Goal: Task Accomplishment & Management: Use online tool/utility

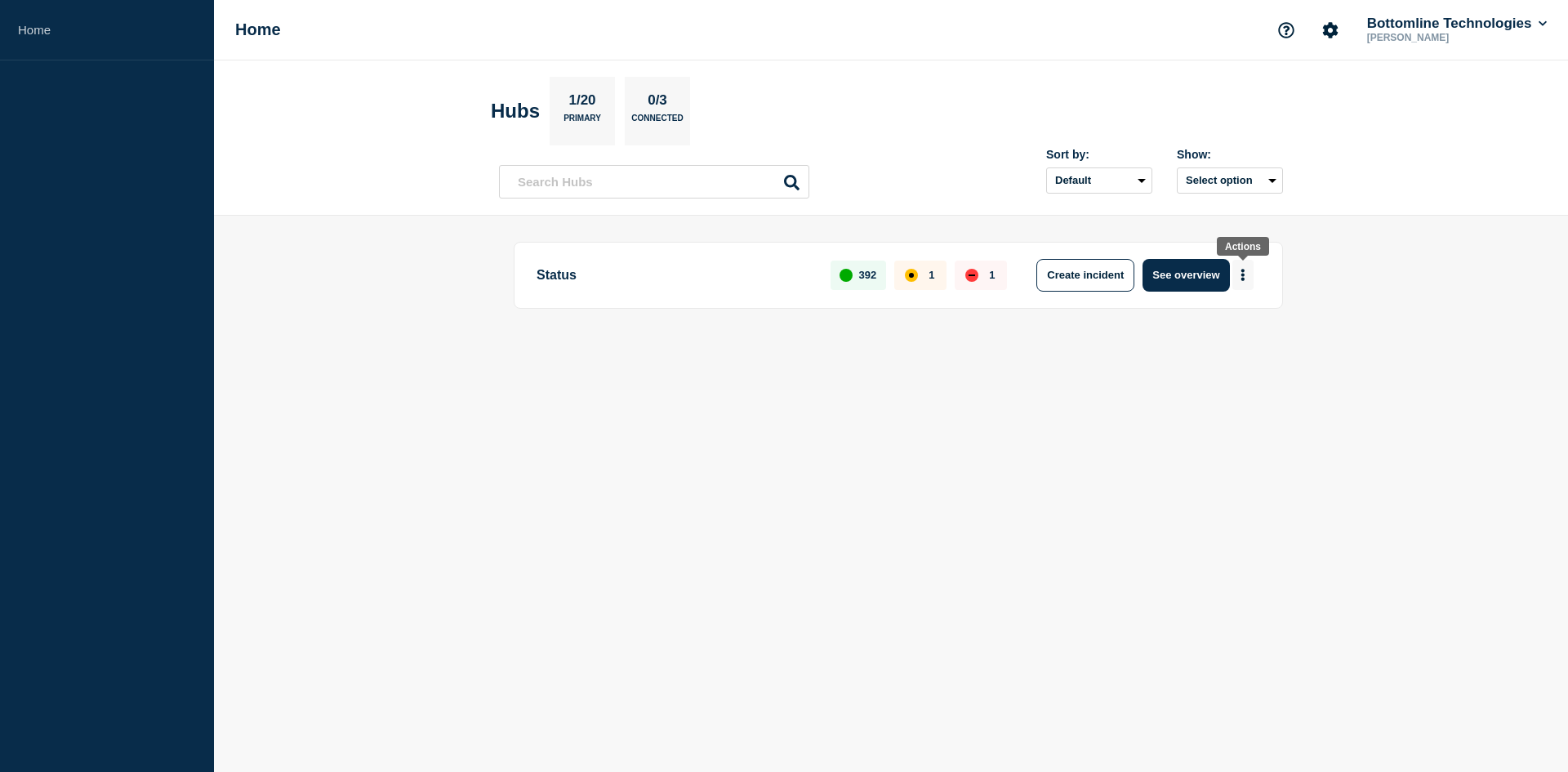
click at [1240, 278] on button "More actions" at bounding box center [1243, 275] width 21 height 30
click at [1239, 324] on button "Create maintenance" at bounding box center [1237, 324] width 110 height 14
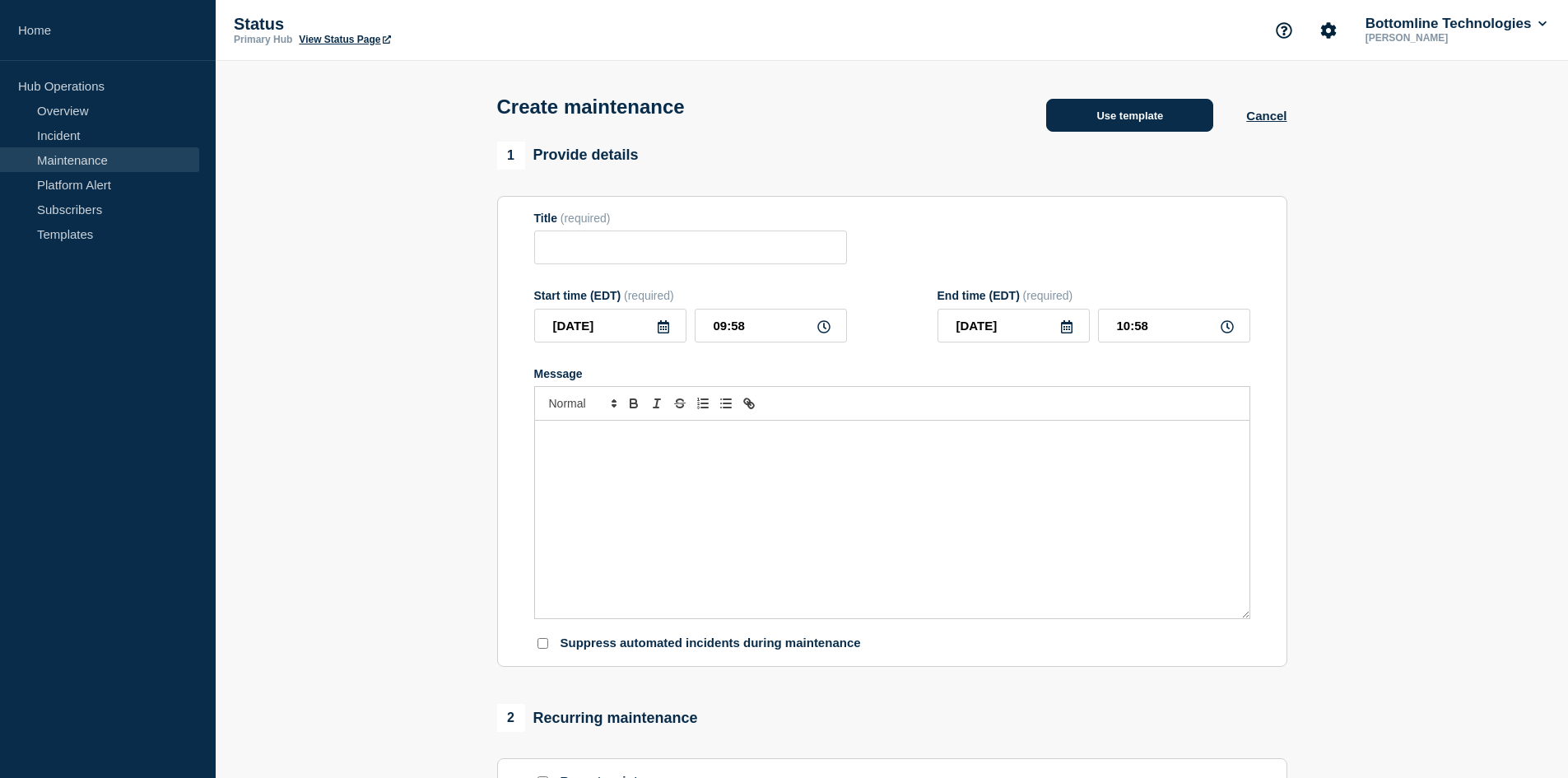
click at [1159, 117] on button "Use template" at bounding box center [1130, 115] width 168 height 33
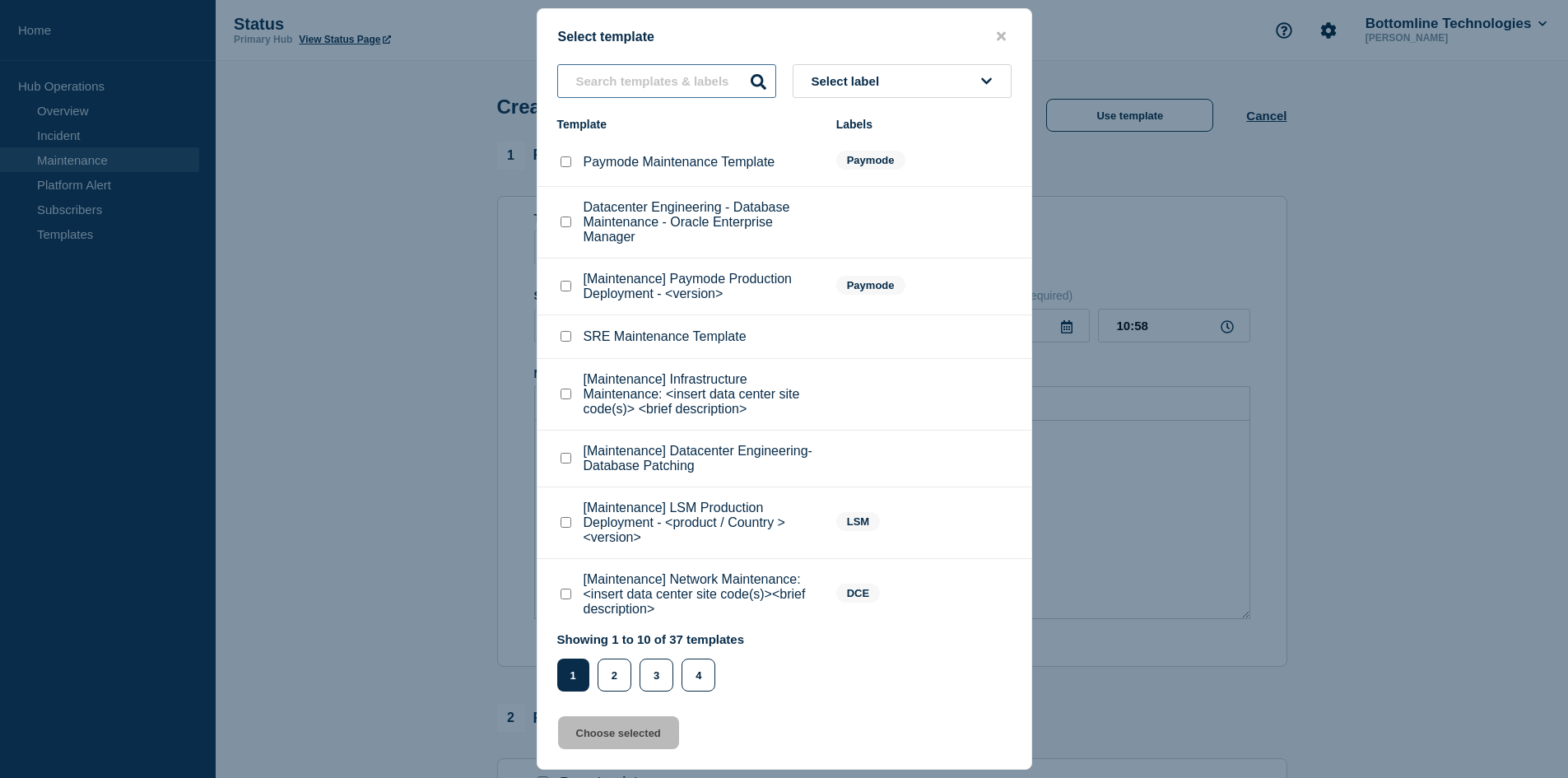
click at [708, 91] on input "text" at bounding box center [666, 80] width 219 height 33
type input "commvault"
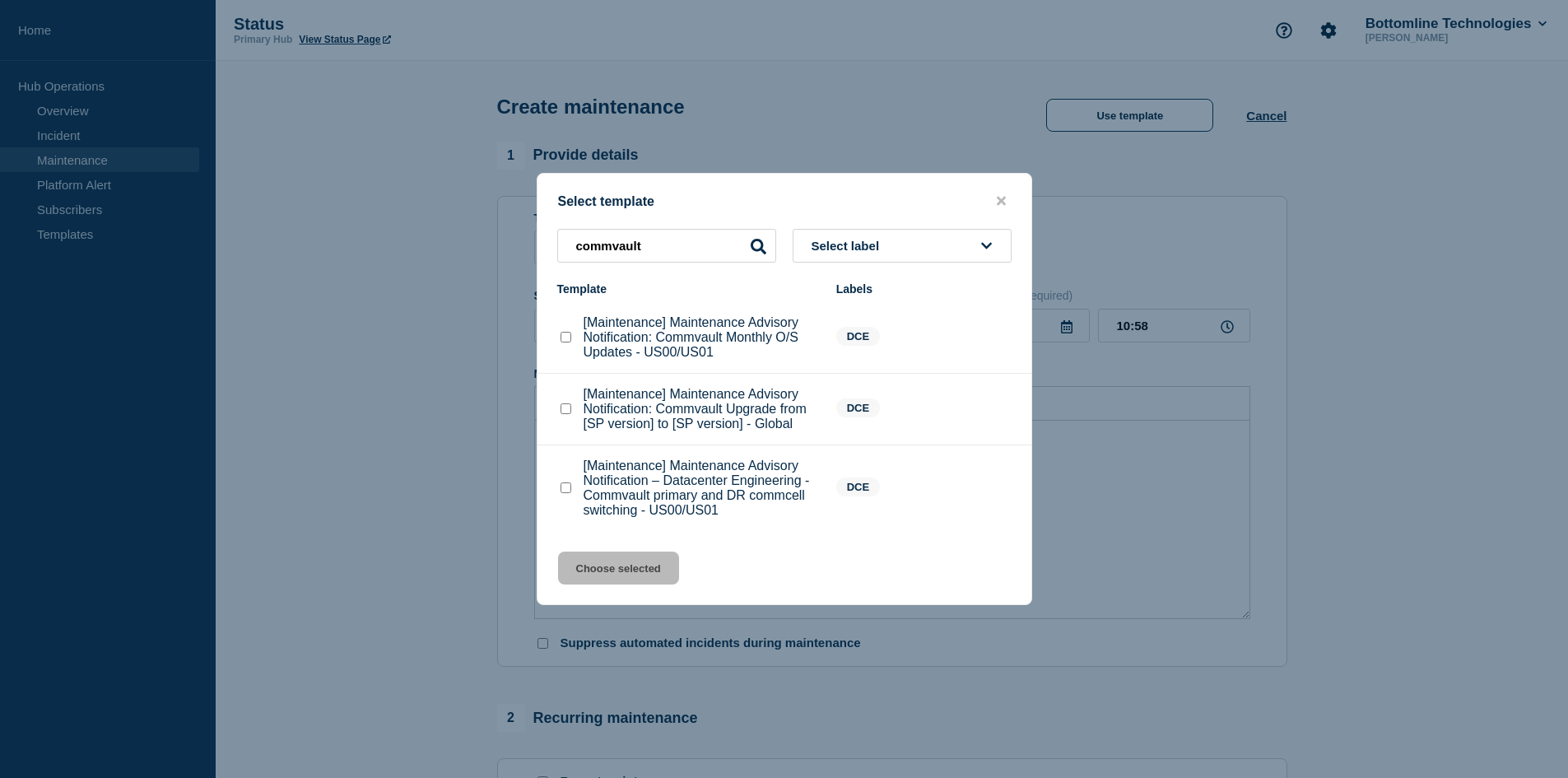
click at [569, 411] on checkbox"] "[Maintenance] Maintenance Advisory Notification: Commvault Upgrade from [SP ver…" at bounding box center [566, 408] width 11 height 11
checkbox checkbox"] "true"
click at [604, 569] on button "Choose selected" at bounding box center [618, 567] width 121 height 33
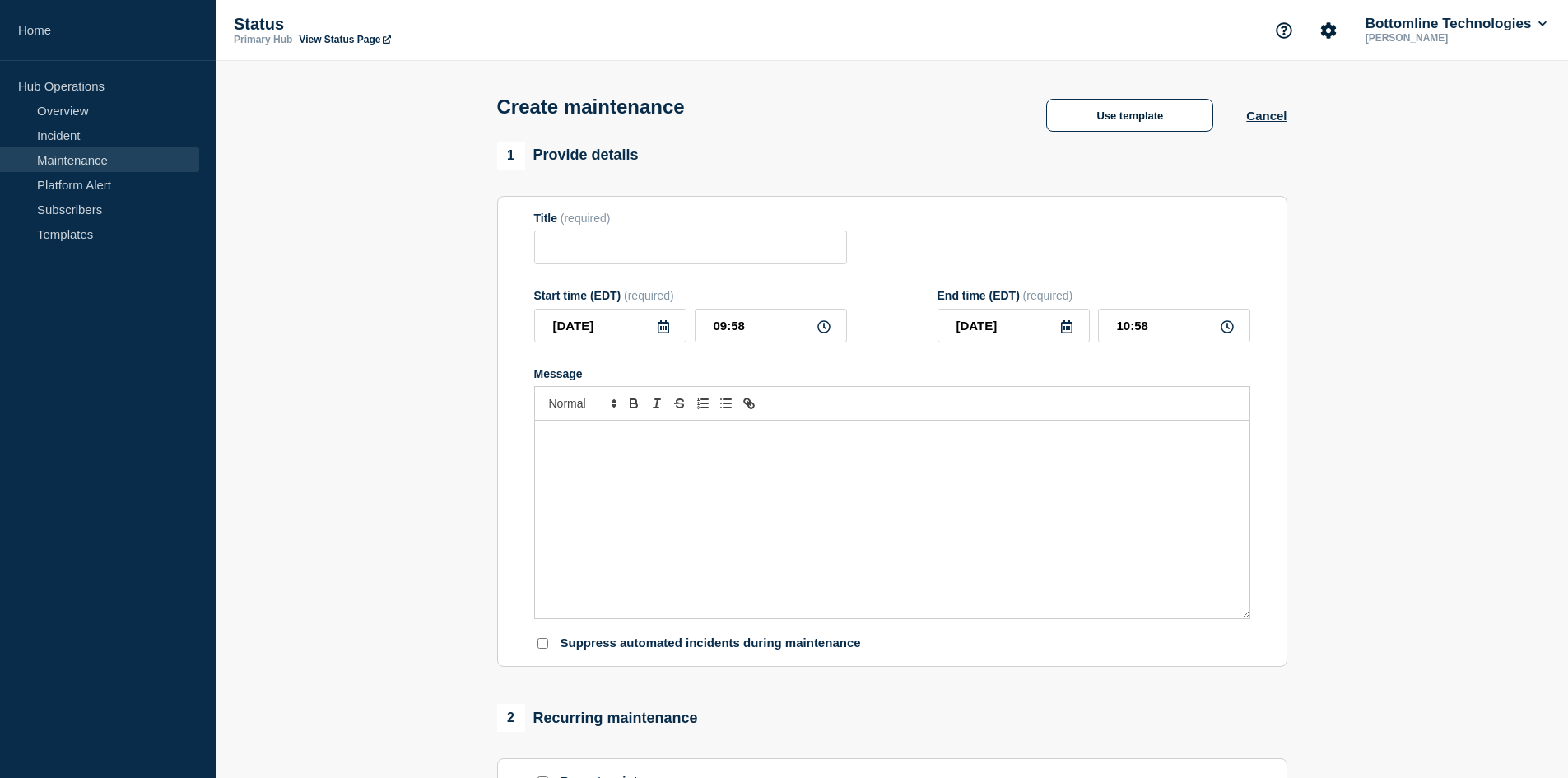
type input "[Maintenance] Maintenance Advisory Notification: Commvault Upgrade from [SP ver…"
type input "13:58"
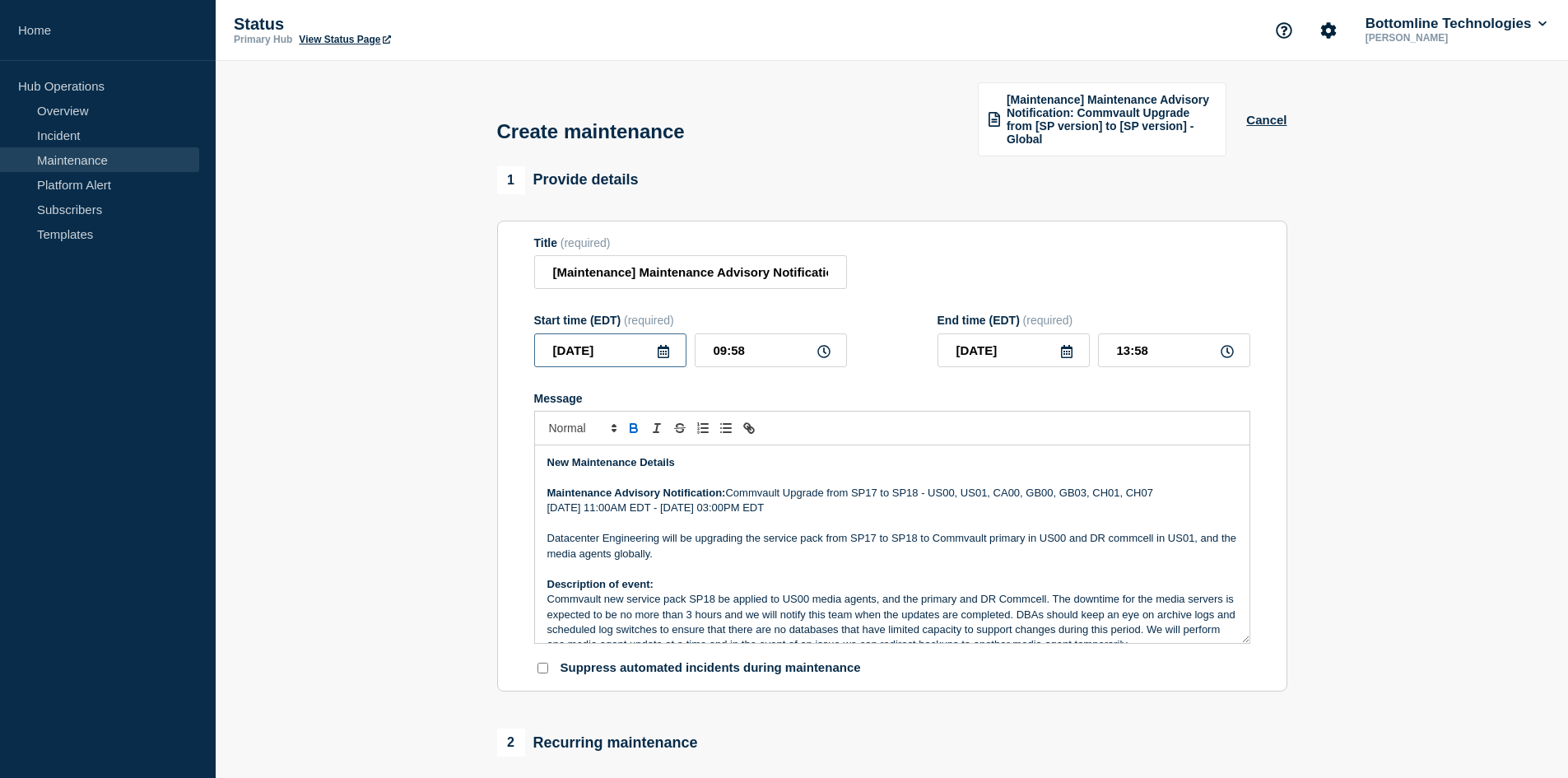
click at [610, 349] on input "[DATE]" at bounding box center [610, 349] width 152 height 33
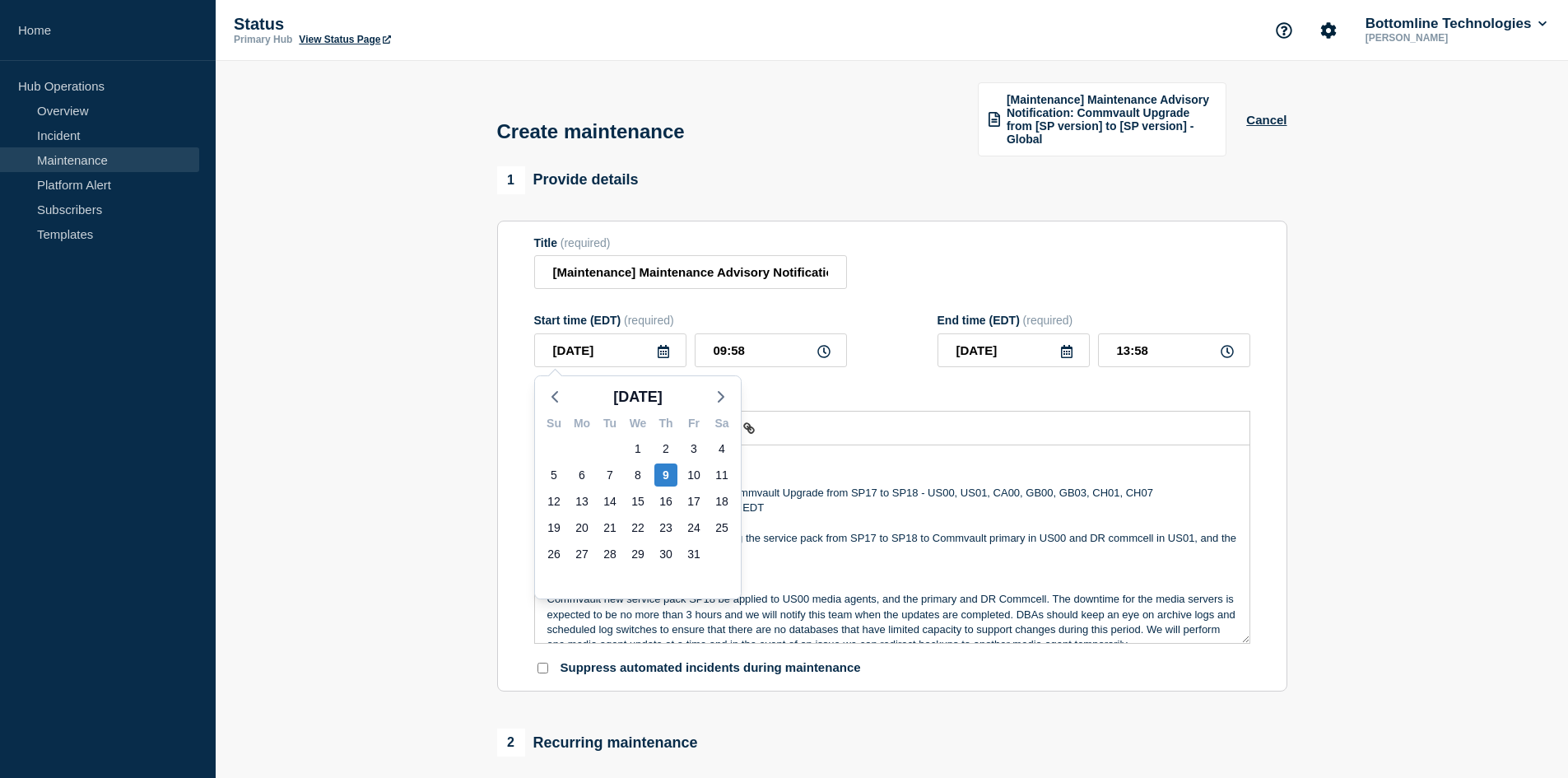
drag, startPoint x: 767, startPoint y: 391, endPoint x: 730, endPoint y: 360, distance: 48.3
click at [768, 391] on div "Message" at bounding box center [892, 398] width 716 height 13
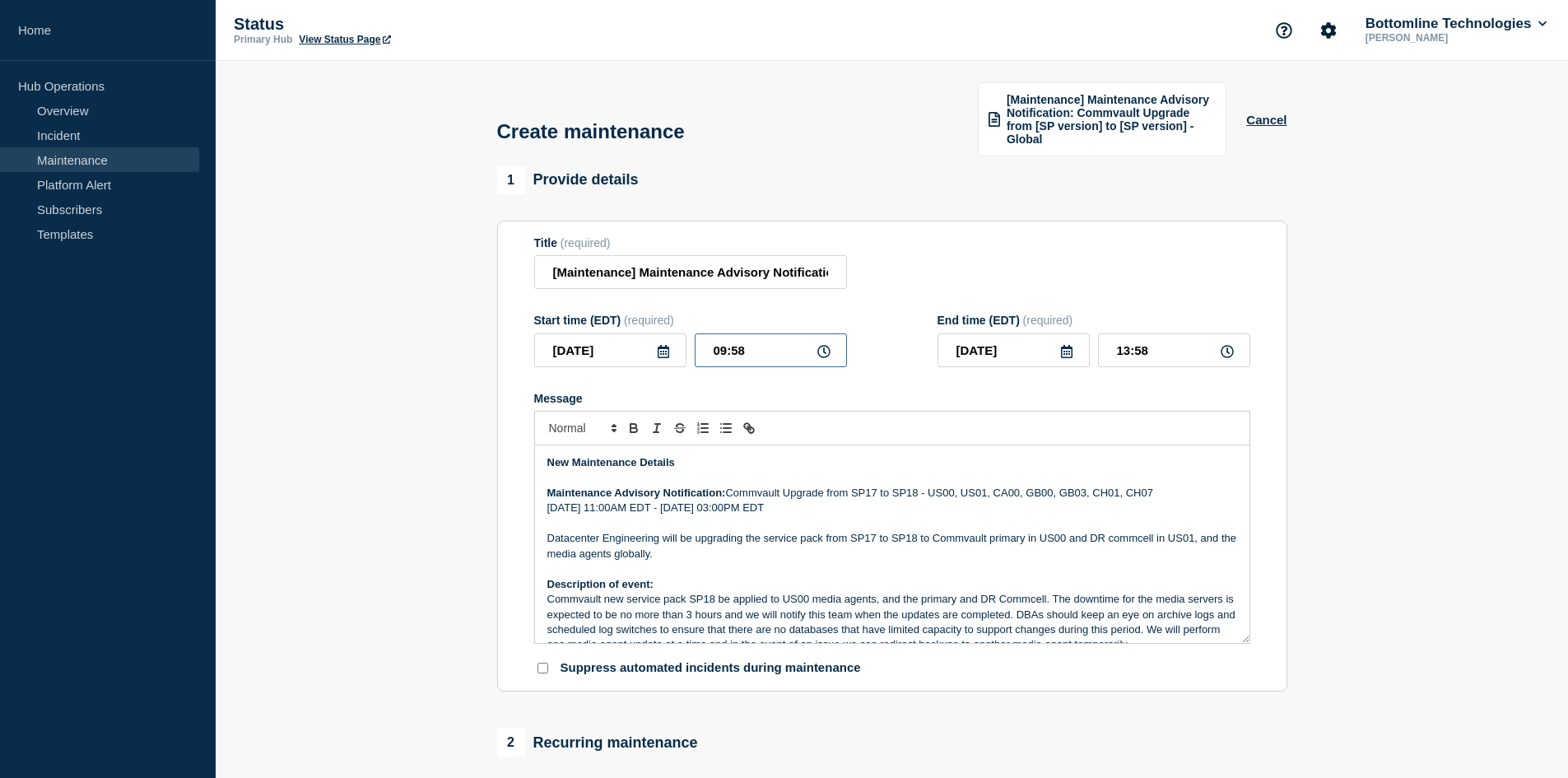
click at [719, 350] on input "09:58" at bounding box center [771, 349] width 152 height 33
type input "11:58"
type input "15:58"
type input "11:00"
click at [1127, 353] on input "15:00" at bounding box center [1174, 349] width 152 height 33
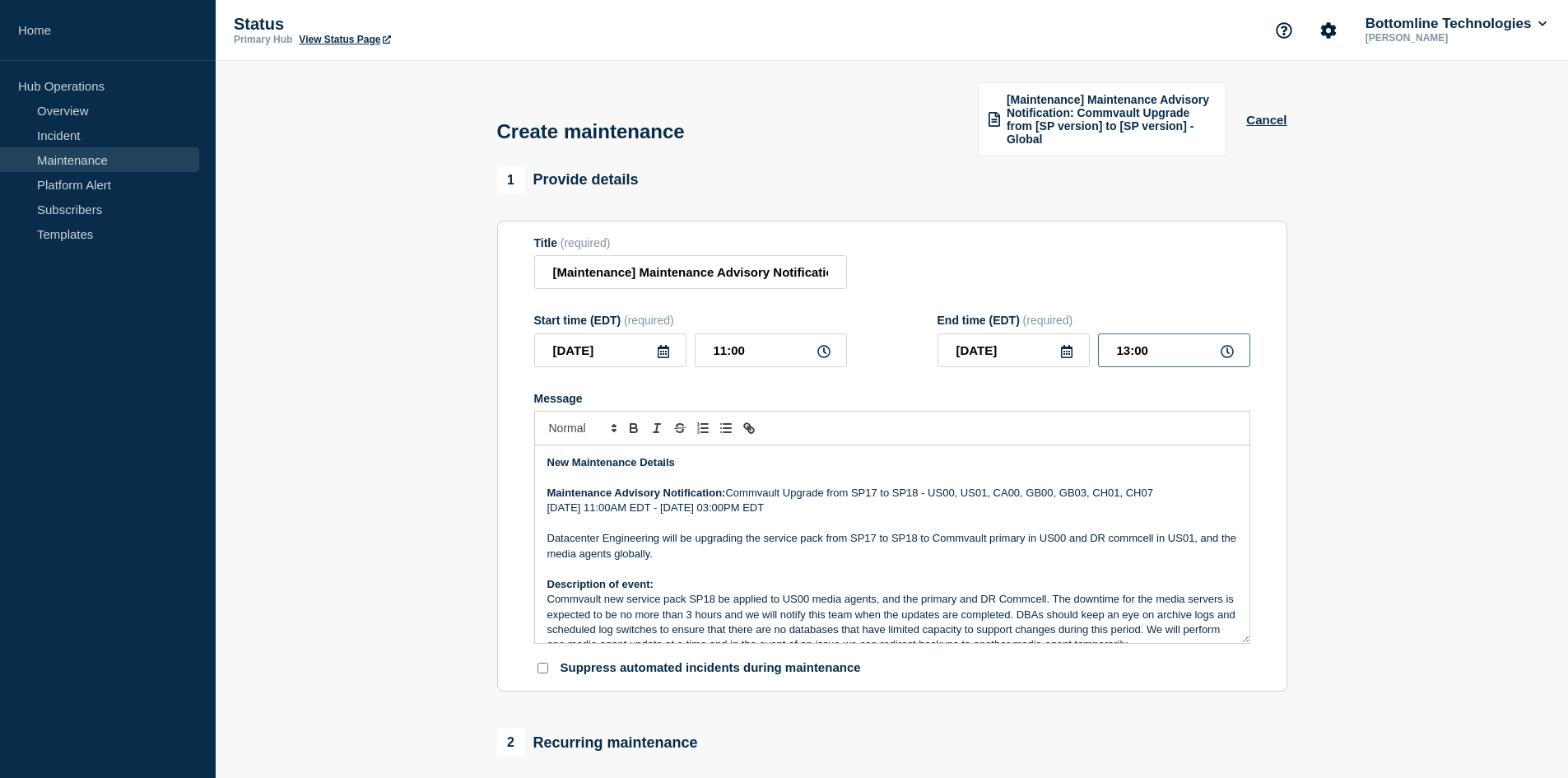
click at [1127, 350] on input "13:00" at bounding box center [1174, 349] width 152 height 33
type input "14:00"
click at [570, 506] on p "[DATE] 11:00AM EDT - [DATE] 03:00PM EDT" at bounding box center [892, 507] width 690 height 14
click at [690, 504] on p "[DATE] 11:00AM EDT - [DATE] 03:00PM EDT" at bounding box center [892, 507] width 690 height 14
click at [599, 506] on p "[DATE] 11:00AM EDT - [DATE] 03:00PM EDT" at bounding box center [892, 507] width 690 height 14
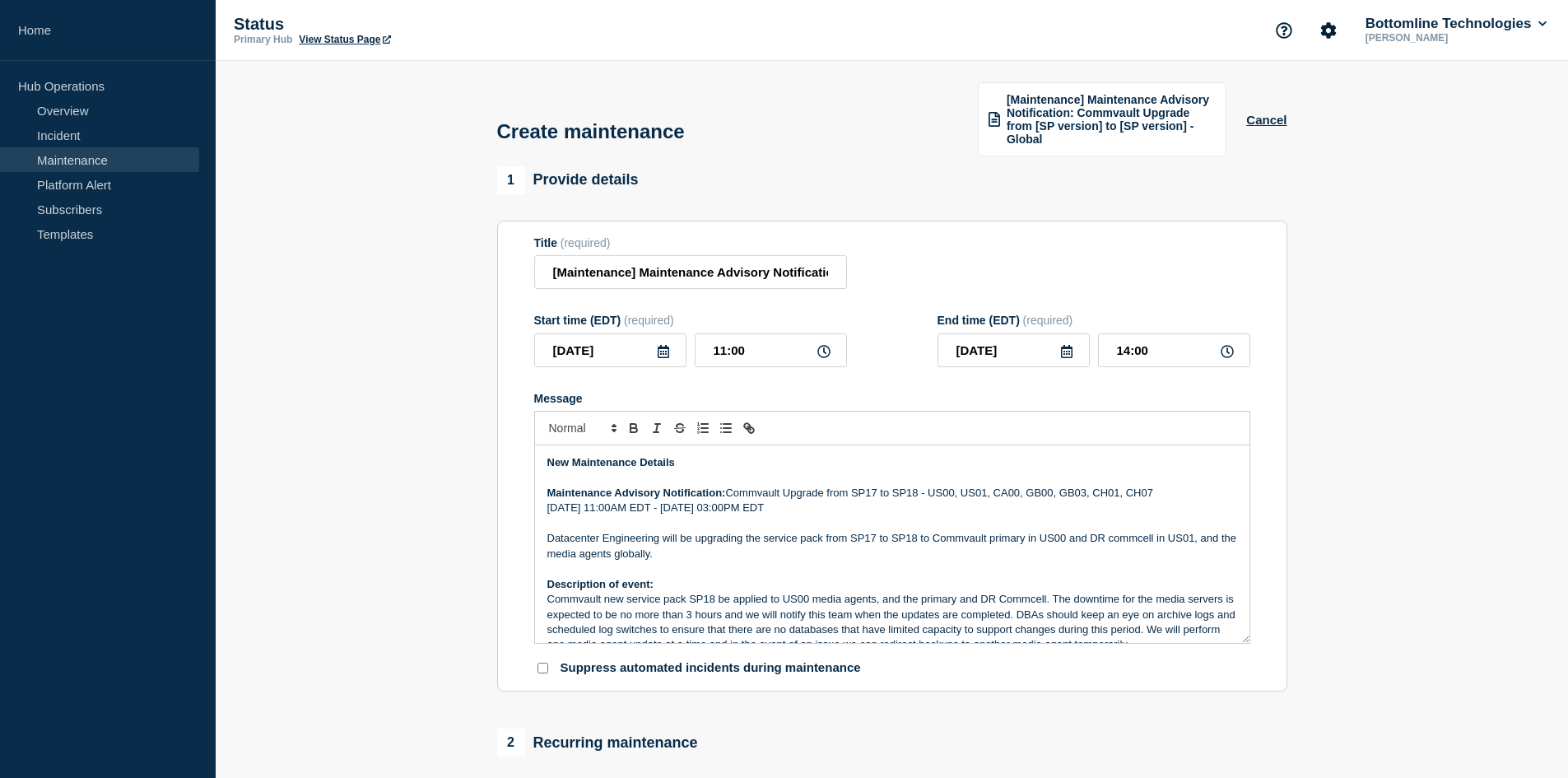
click at [1176, 491] on p "Maintenance Advisory Notification: Commvault Upgrade from SP17 to SP18 - US00, …" at bounding box center [892, 492] width 690 height 14
click at [792, 274] on input "[Maintenance] Maintenance Advisory Notification: Commvault Upgrade from [SP ver…" at bounding box center [690, 272] width 313 height 33
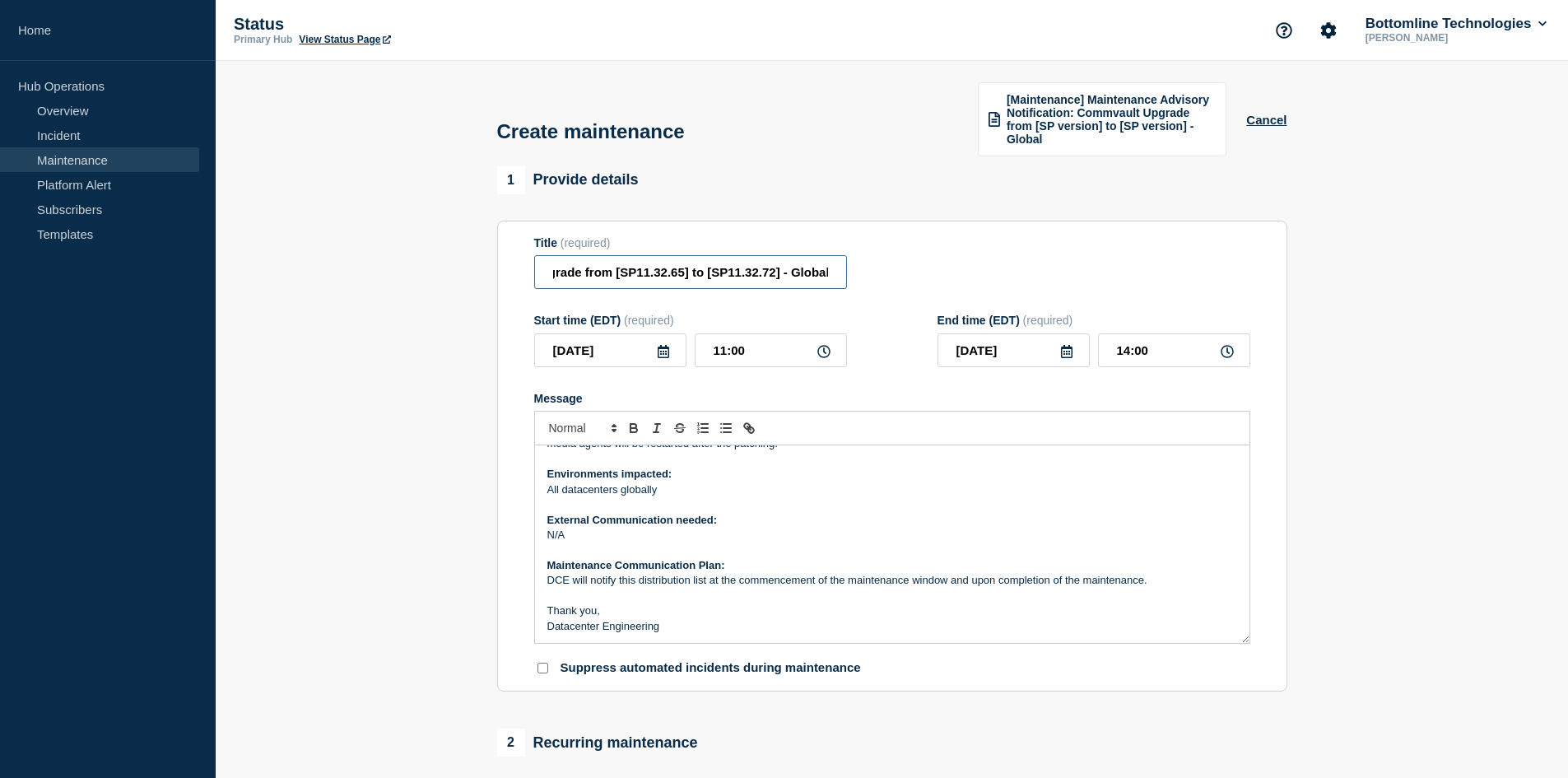
scroll to position [262, 0]
type input "[Maintenance] Maintenance Advisory Notification: Commvault Upgrade from [SP11.3…"
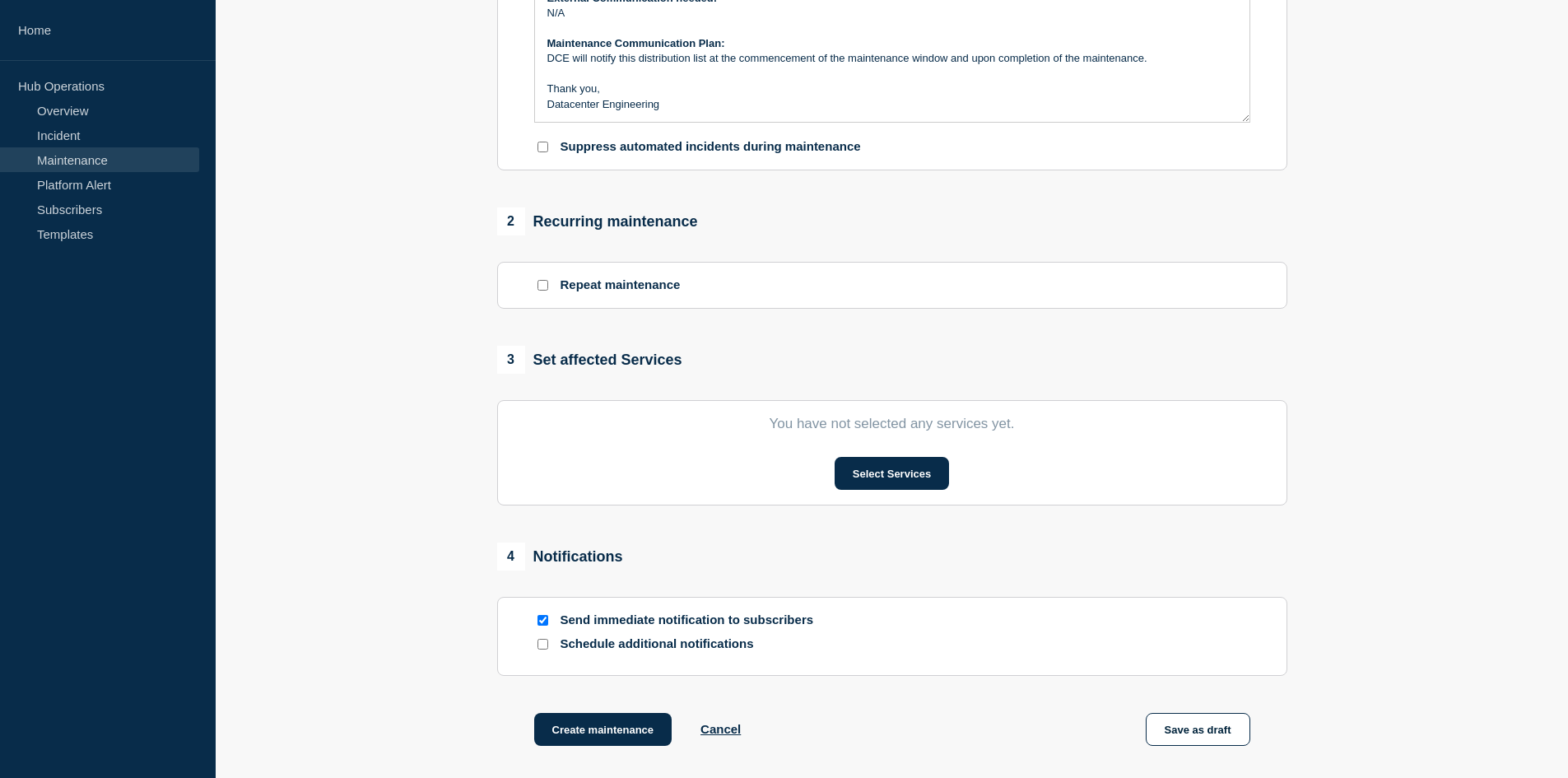
scroll to position [576, 0]
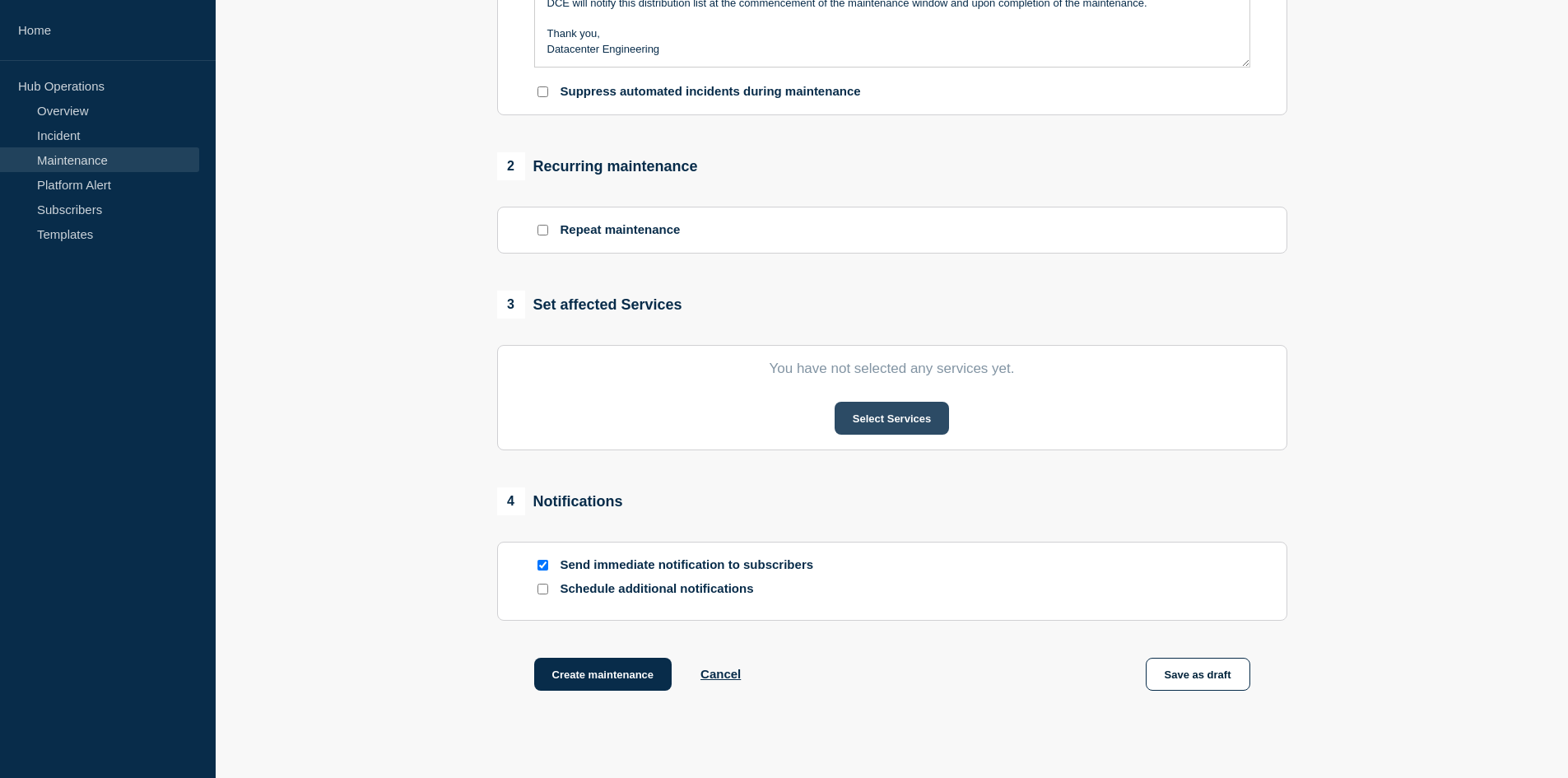
click at [899, 417] on button "Select Services" at bounding box center [892, 418] width 115 height 33
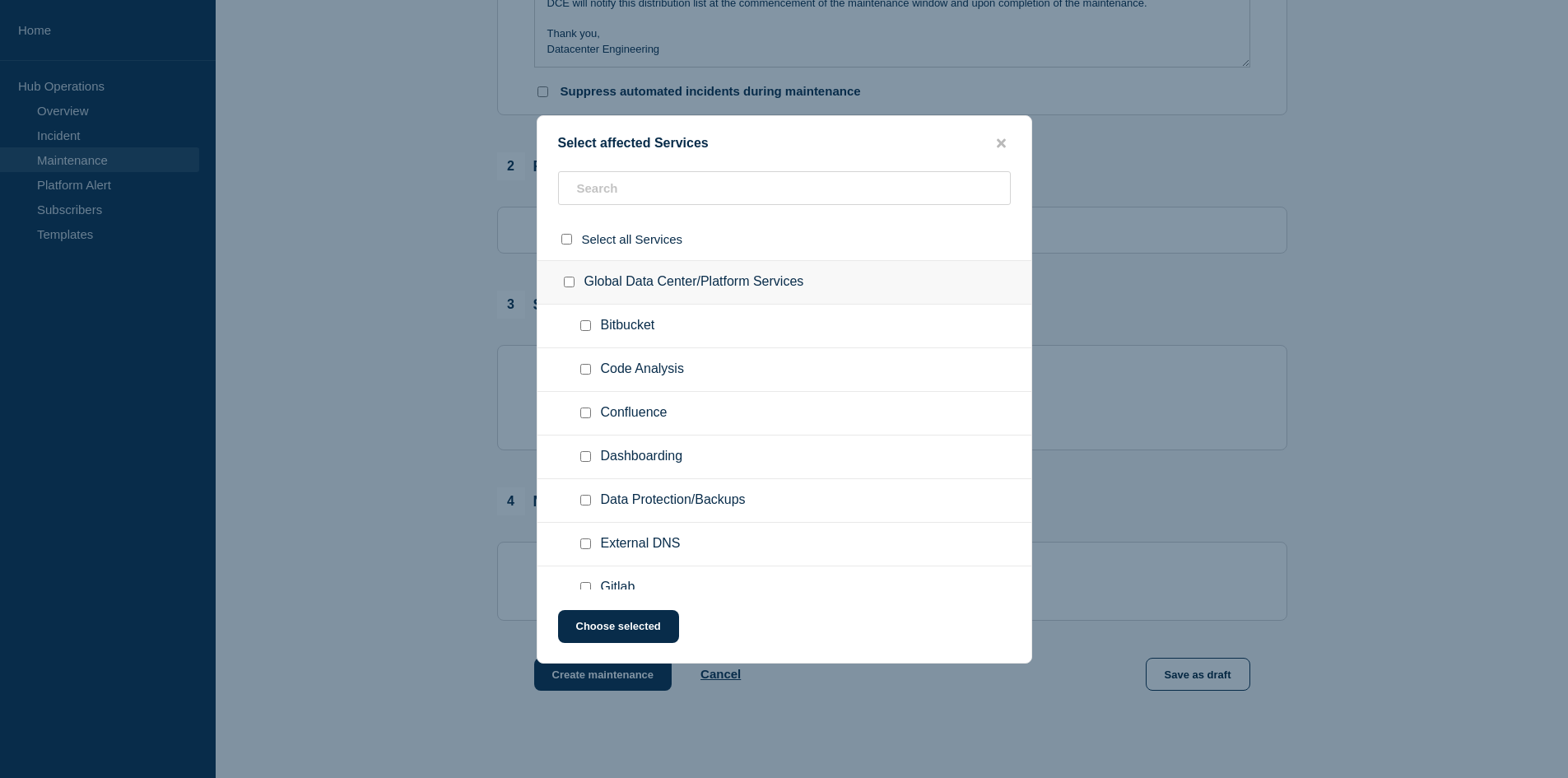
click at [726, 360] on ul "Code Analysis" at bounding box center [785, 370] width 494 height 44
click at [653, 191] on input "text" at bounding box center [784, 188] width 453 height 33
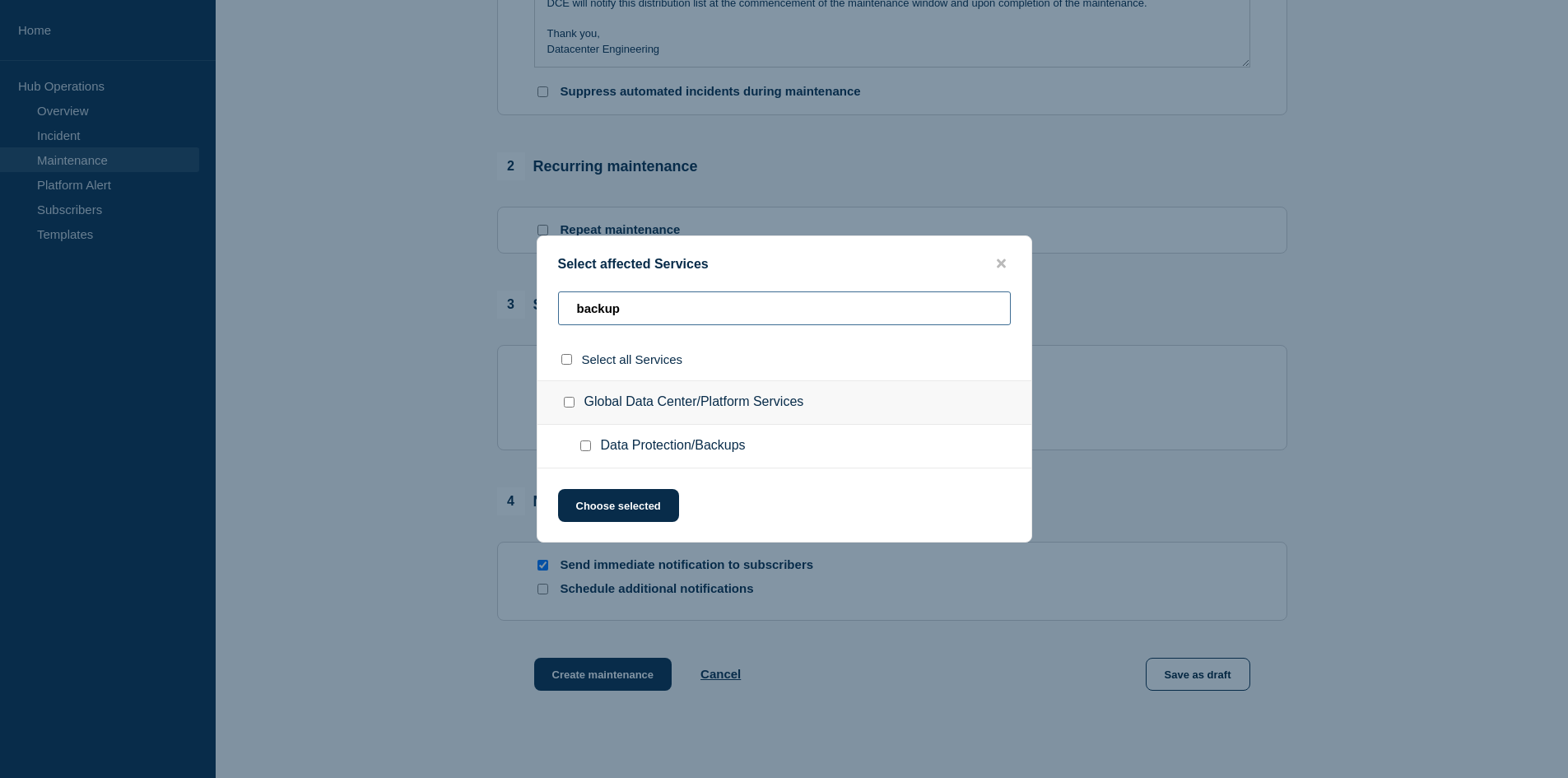
type input "backup"
click at [575, 403] on div at bounding box center [572, 402] width 24 height 16
click at [573, 405] on input "Global Data Center/Platform Services checkbox" at bounding box center [569, 402] width 11 height 11
checkbox input "true"
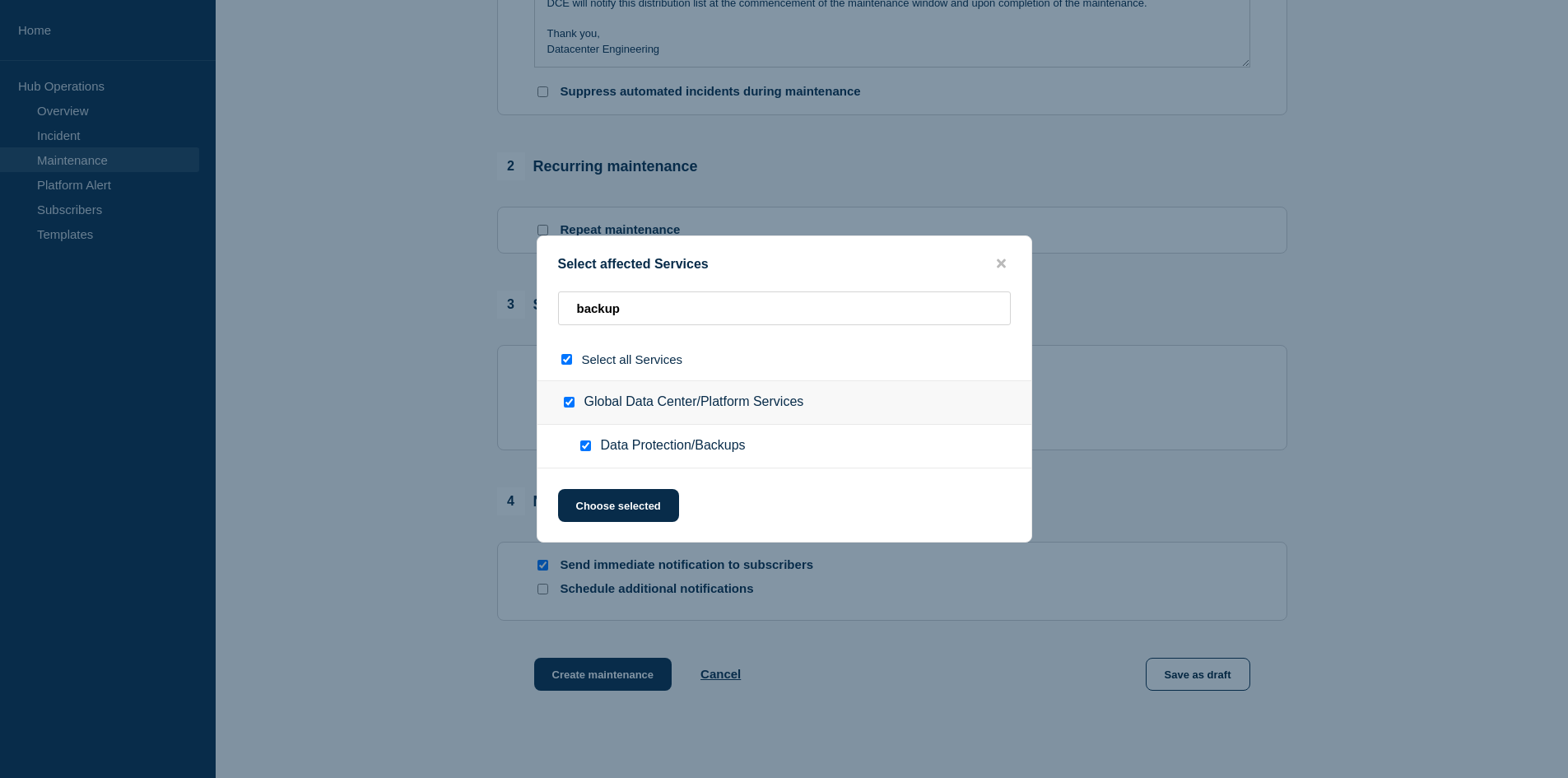
checkbox input "true"
click at [567, 365] on input "select all checkbox" at bounding box center [567, 359] width 11 height 11
checkbox input "false"
click at [588, 442] on div at bounding box center [589, 446] width 24 height 16
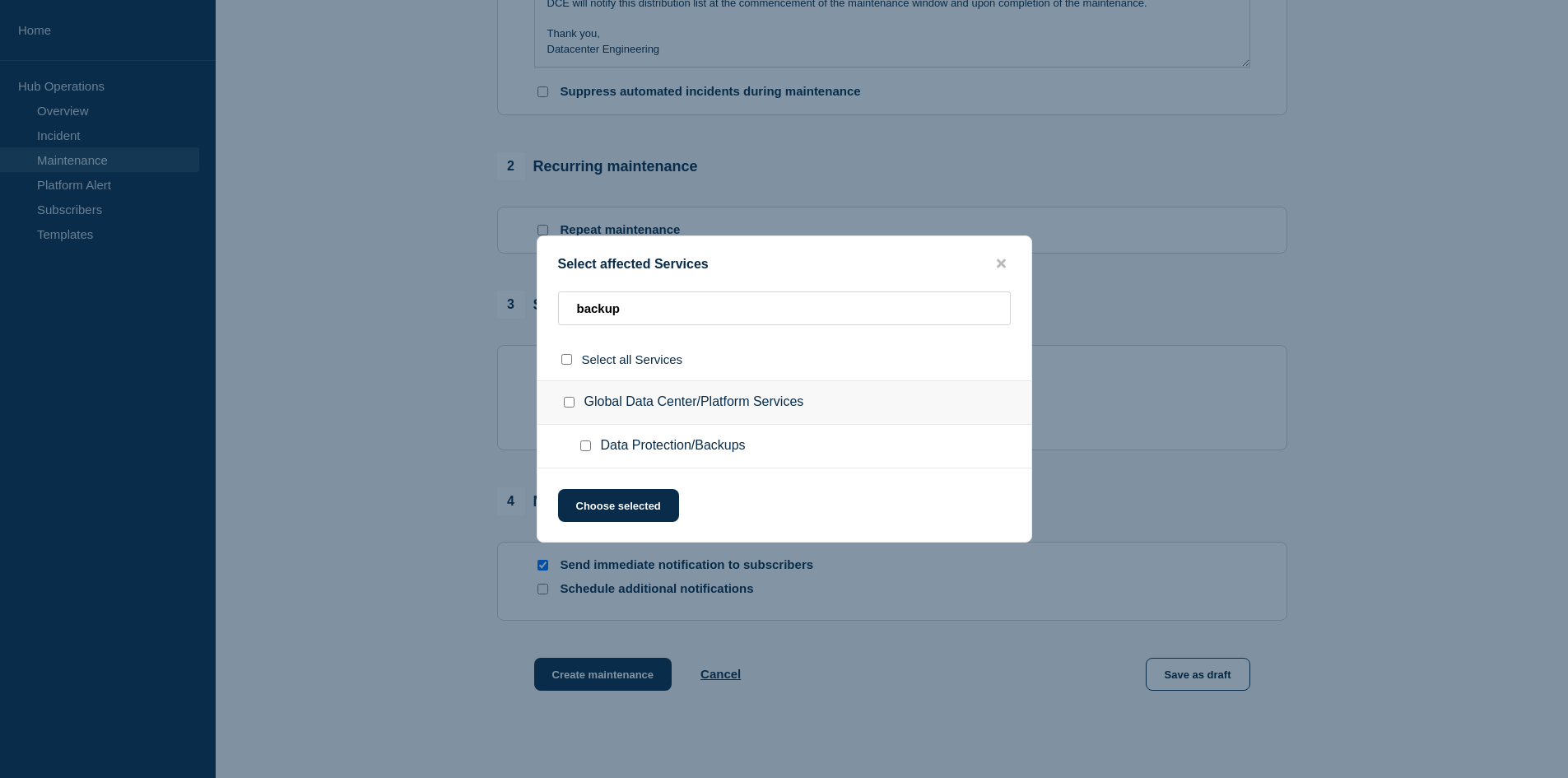
click at [588, 450] on input "Data Protection/Backups checkbox" at bounding box center [585, 445] width 11 height 11
checkbox input "true"
click at [627, 507] on button "Choose selected" at bounding box center [618, 505] width 121 height 33
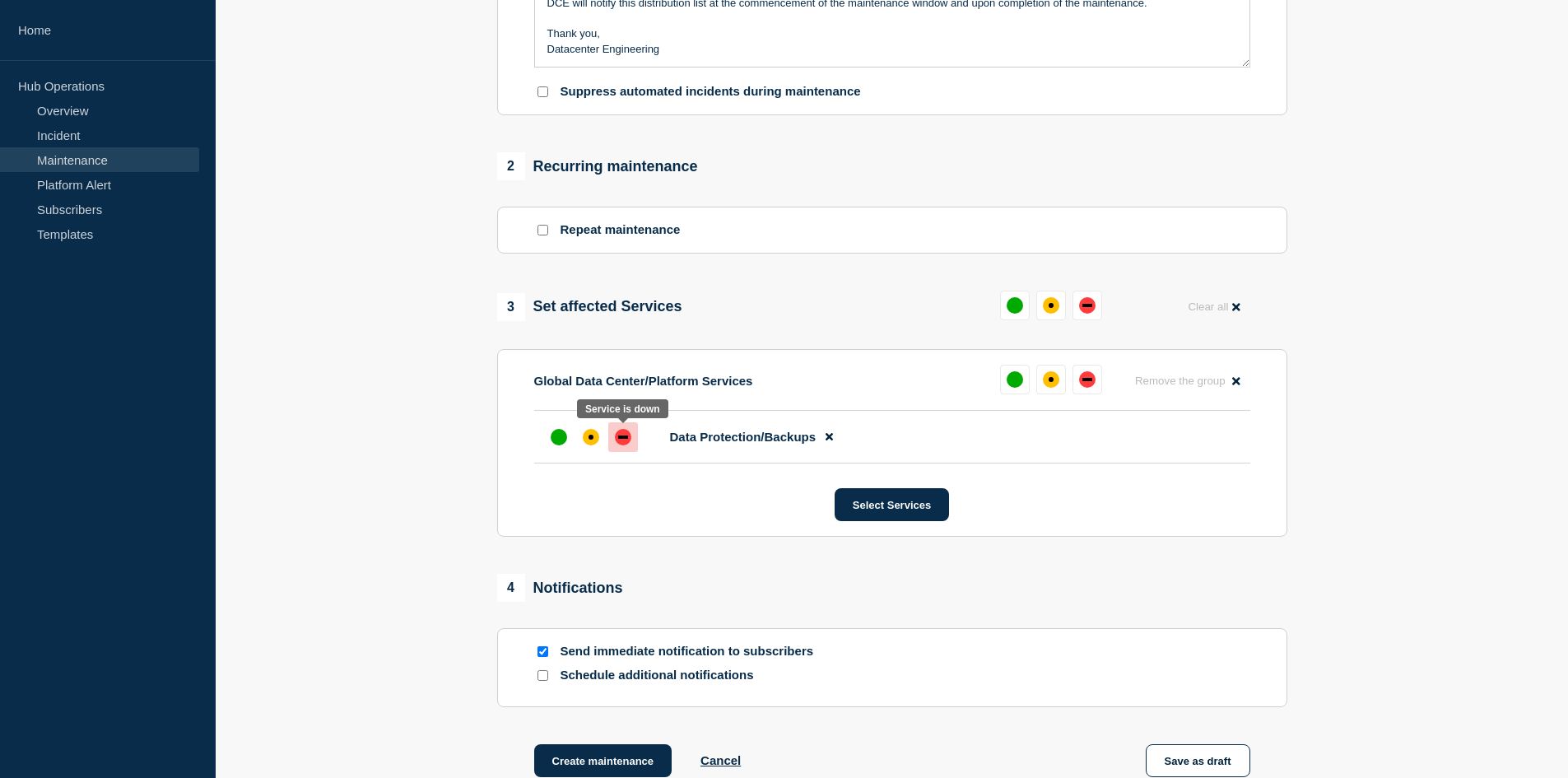
click at [625, 436] on div "down" at bounding box center [623, 436] width 10 height 3
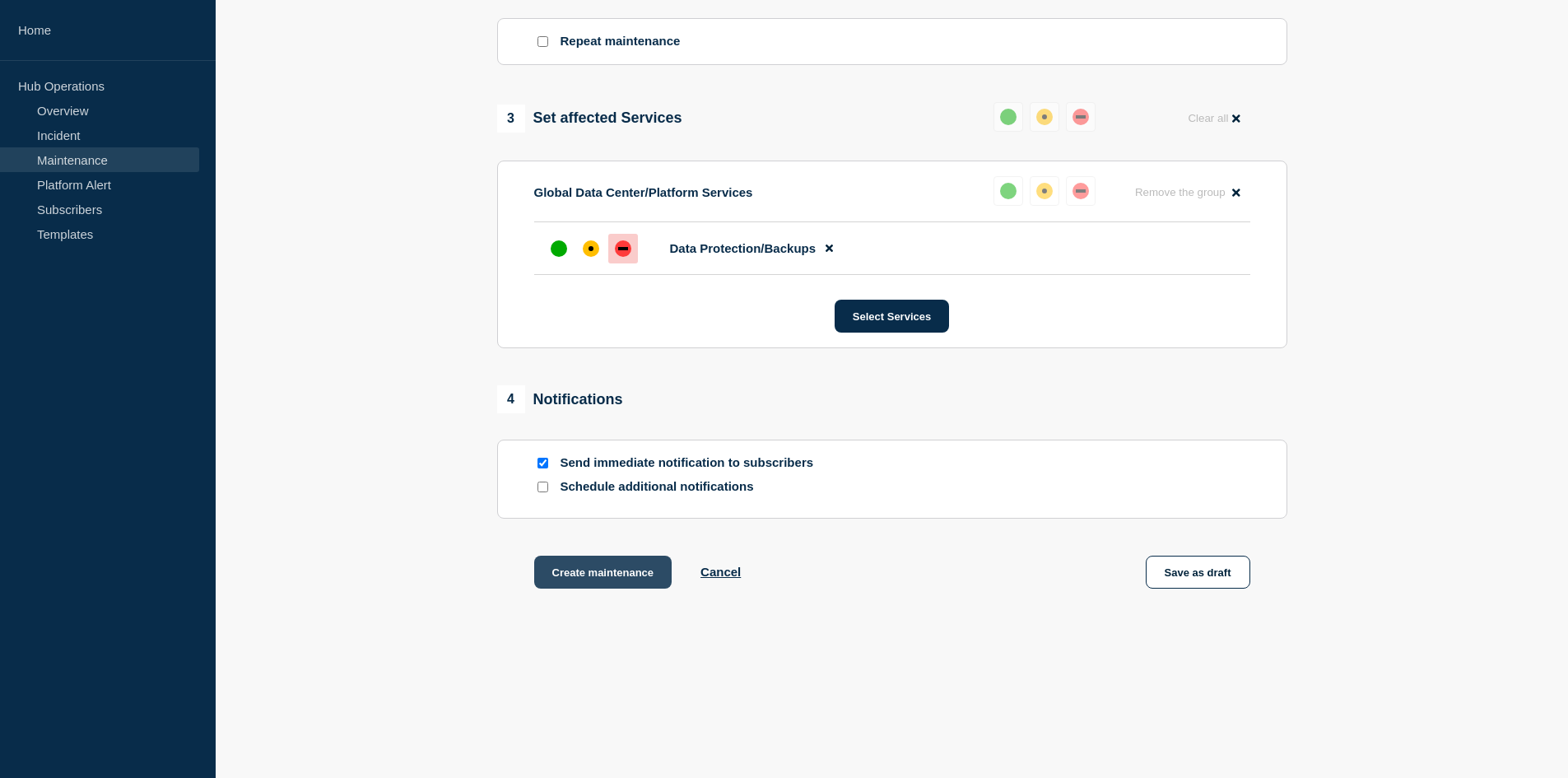
click at [609, 572] on button "Create maintenance" at bounding box center [603, 572] width 138 height 33
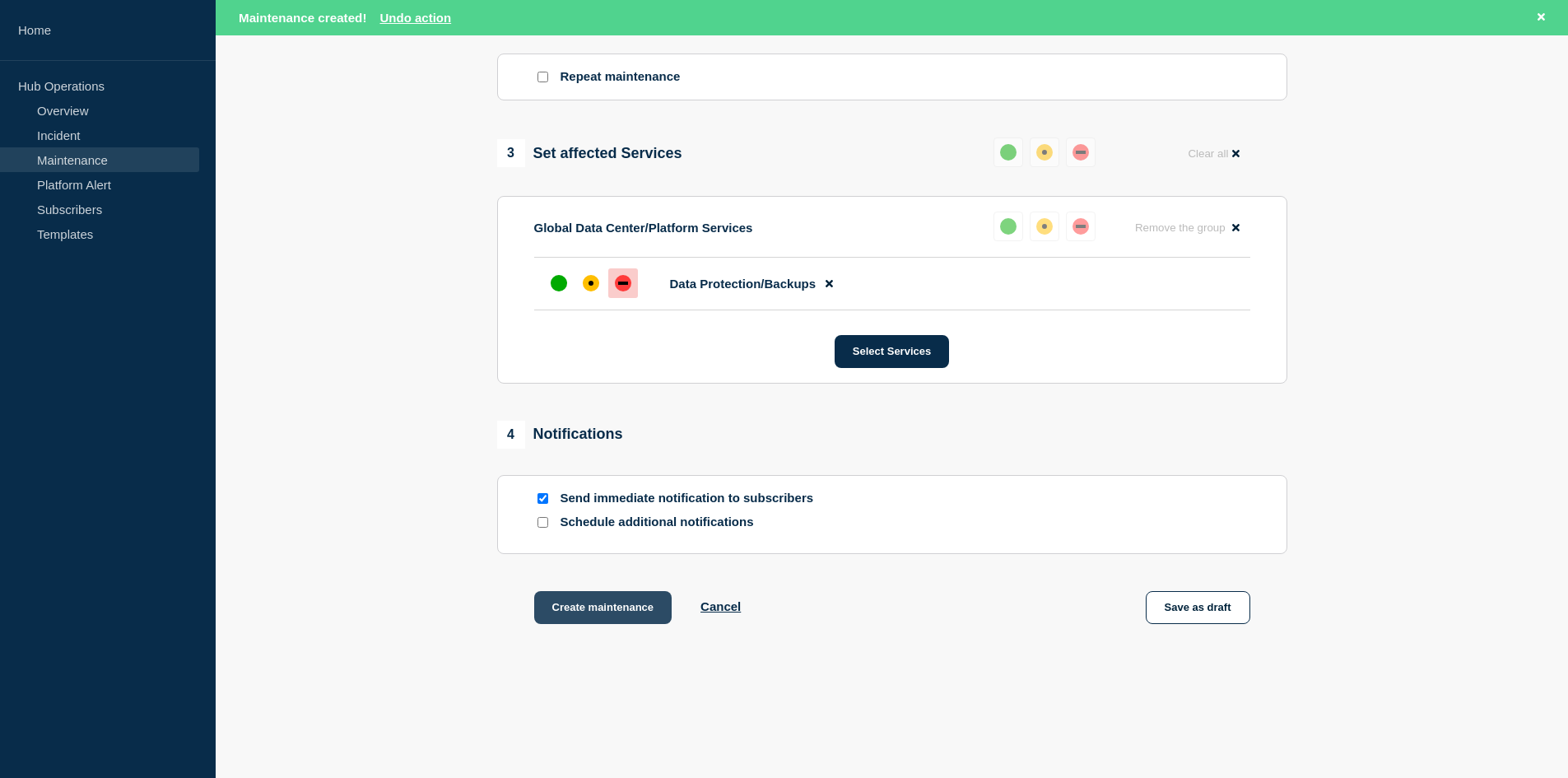
scroll to position [800, 0]
